Goal: Find contact information: Find contact information

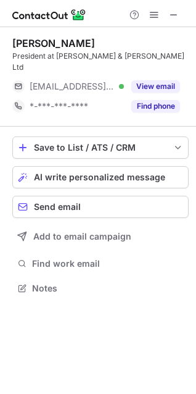
scroll to position [269, 196]
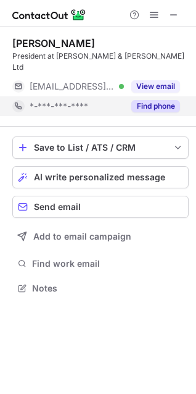
click at [149, 96] on div "Find phone" at bounding box center [152, 106] width 56 height 20
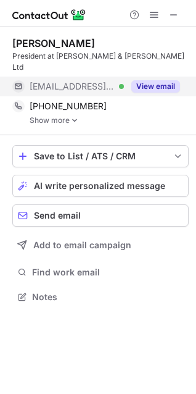
click at [164, 80] on button "View email" at bounding box center [155, 86] width 49 height 12
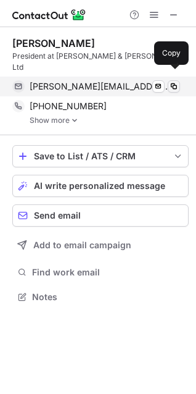
click at [175, 81] on span at bounding box center [174, 86] width 10 height 10
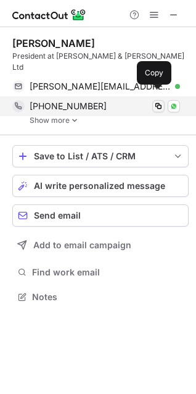
click at [160, 101] on span at bounding box center [159, 106] width 10 height 10
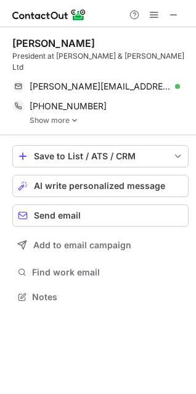
click at [22, 42] on div "Mike Bowman" at bounding box center [53, 43] width 83 height 12
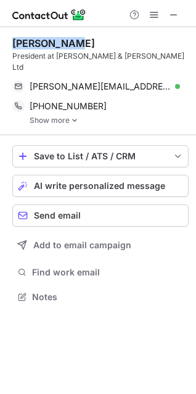
drag, startPoint x: 22, startPoint y: 42, endPoint x: 52, endPoint y: 43, distance: 29.6
click at [52, 43] on div "Mike Bowman" at bounding box center [53, 43] width 83 height 12
copy div "Mike Bowman"
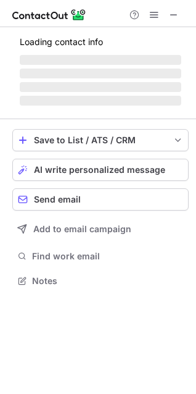
scroll to position [269, 196]
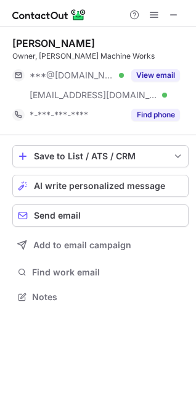
scroll to position [288, 196]
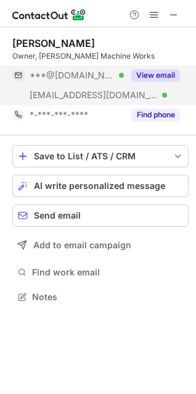
click at [156, 78] on button "View email" at bounding box center [155, 75] width 49 height 12
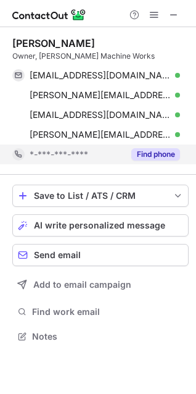
click at [170, 151] on button "Find phone" at bounding box center [155, 154] width 49 height 12
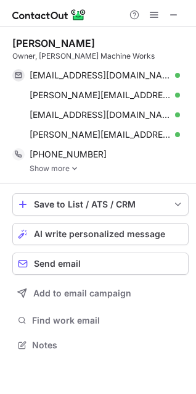
scroll to position [336, 196]
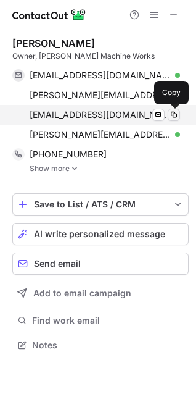
click at [177, 116] on span at bounding box center [174, 115] width 10 height 10
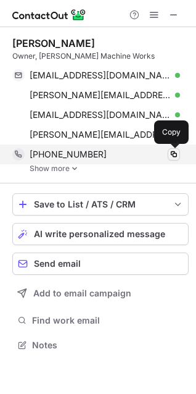
click at [178, 153] on span at bounding box center [174, 154] width 10 height 10
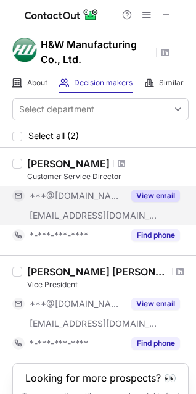
scroll to position [75, 0]
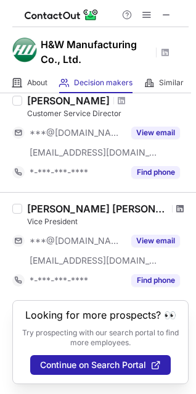
click at [177, 204] on span at bounding box center [180, 209] width 7 height 10
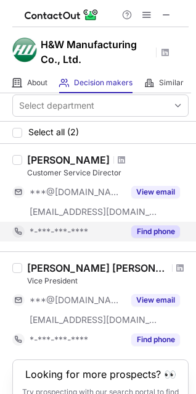
scroll to position [0, 0]
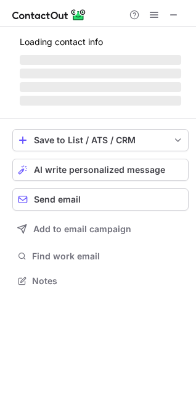
scroll to position [288, 196]
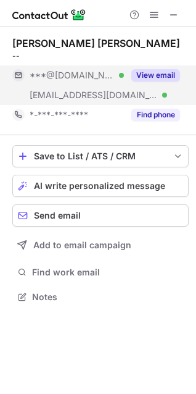
click at [168, 69] on div "View email" at bounding box center [152, 75] width 56 height 20
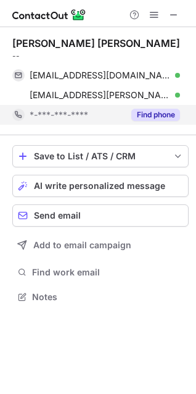
click at [170, 112] on button "Find phone" at bounding box center [155, 115] width 49 height 12
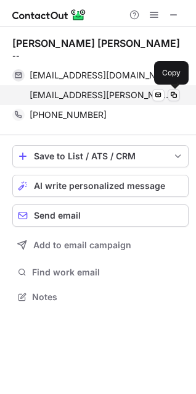
click at [176, 96] on span at bounding box center [174, 95] width 10 height 10
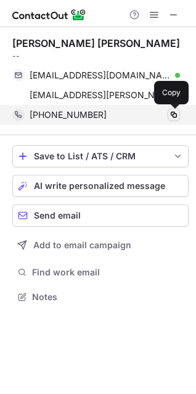
click at [179, 117] on button at bounding box center [174, 115] width 12 height 12
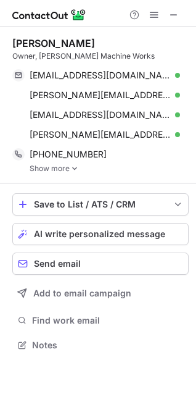
scroll to position [336, 196]
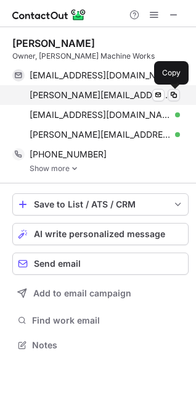
click at [175, 95] on span at bounding box center [174, 95] width 10 height 10
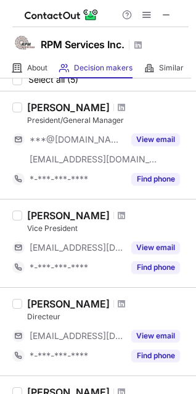
scroll to position [38, 0]
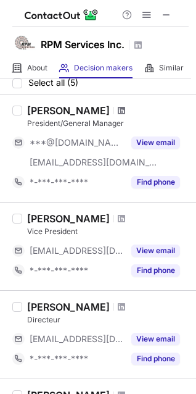
click at [118, 111] on span at bounding box center [121, 111] width 7 height 10
